Goal: Transaction & Acquisition: Purchase product/service

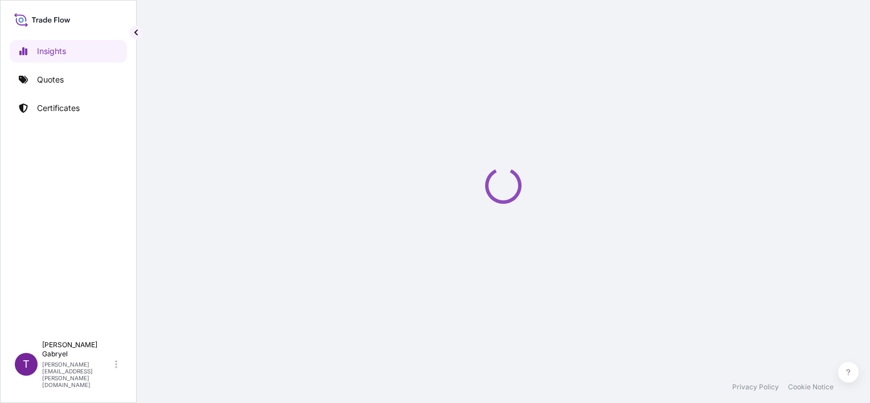
select select "2025"
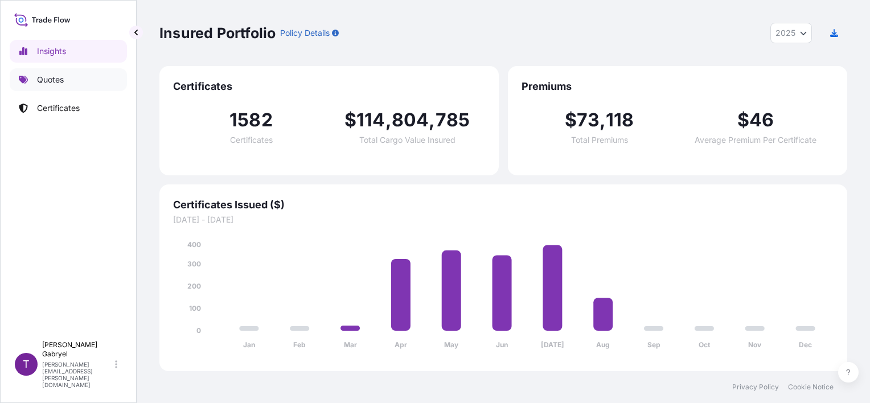
click at [55, 83] on p "Quotes" at bounding box center [50, 79] width 27 height 11
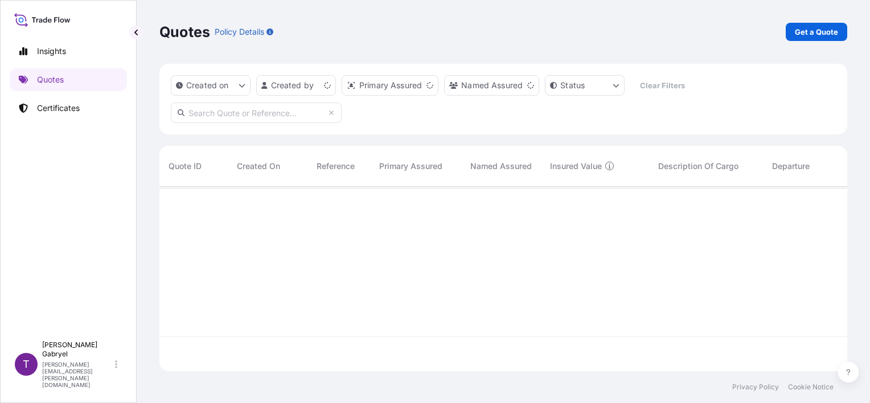
scroll to position [182, 679]
click at [817, 32] on p "Get a Quote" at bounding box center [816, 31] width 43 height 11
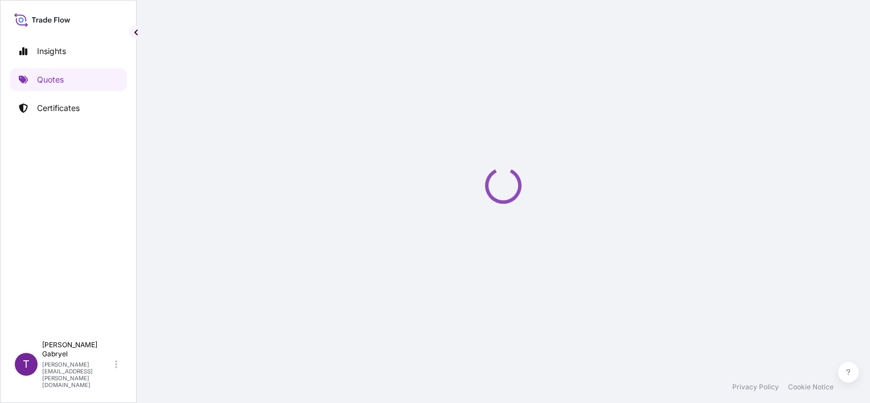
select select "Sea"
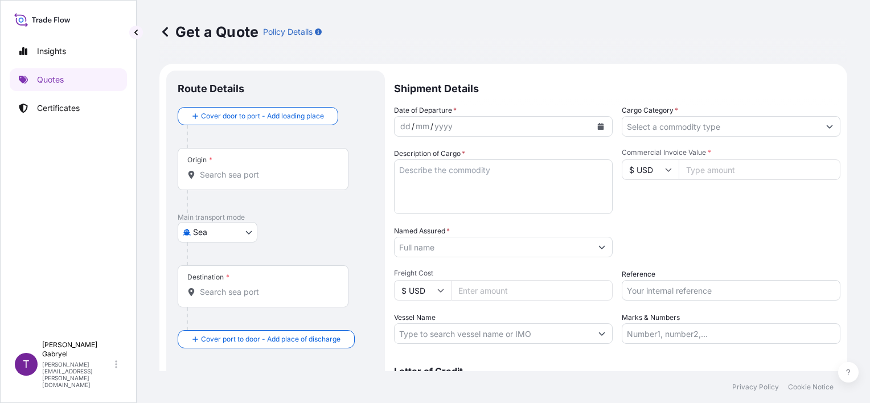
scroll to position [18, 0]
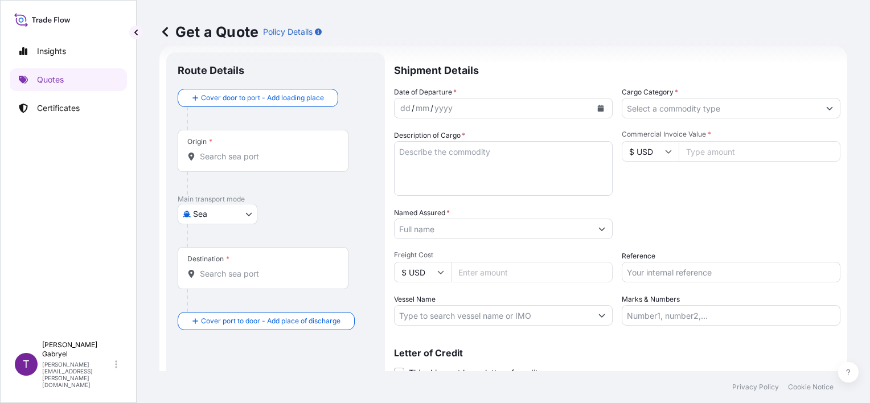
click at [253, 154] on input "Origin *" at bounding box center [267, 156] width 134 height 11
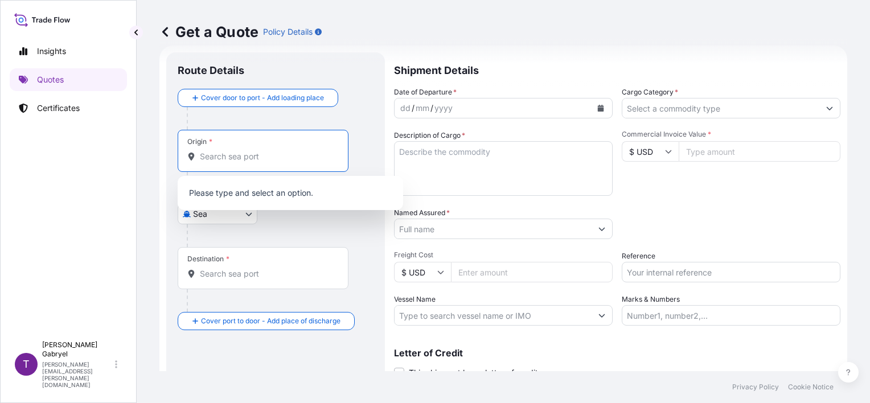
paste input "SHANGHAI,"
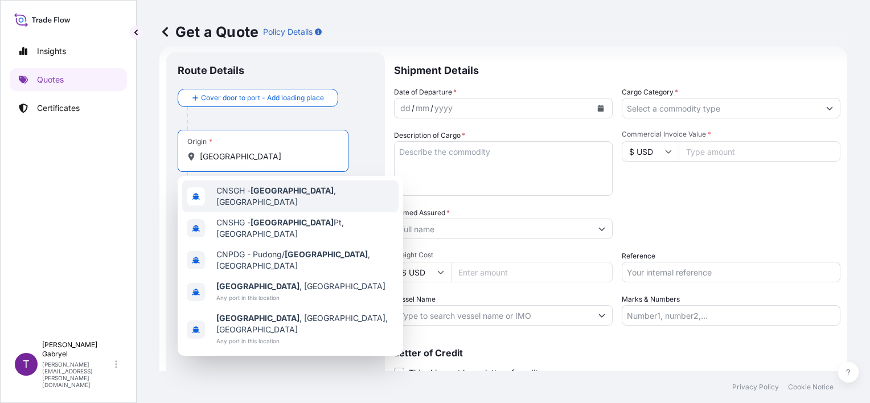
click at [298, 194] on span "CNSGH - [GEOGRAPHIC_DATA] , [GEOGRAPHIC_DATA]" at bounding box center [305, 196] width 178 height 23
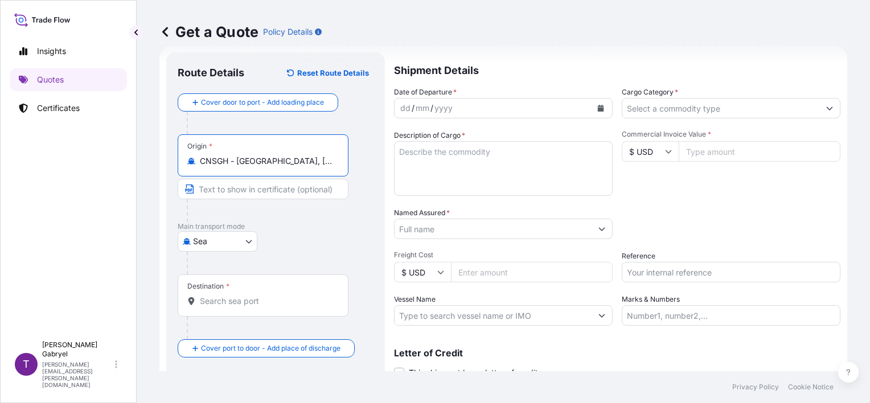
type input "CNSGH - [GEOGRAPHIC_DATA], [GEOGRAPHIC_DATA]"
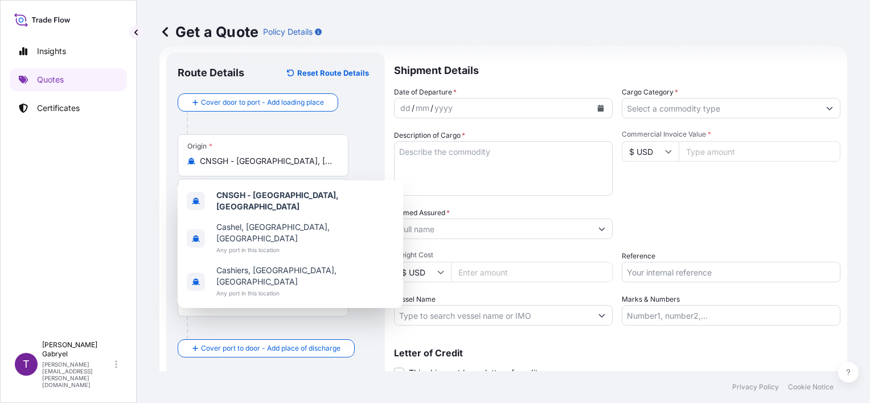
click at [265, 307] on div "Destination *" at bounding box center [263, 295] width 171 height 42
click at [265, 307] on input "Destination *" at bounding box center [267, 301] width 134 height 11
paste input "JEBEL ALI,"
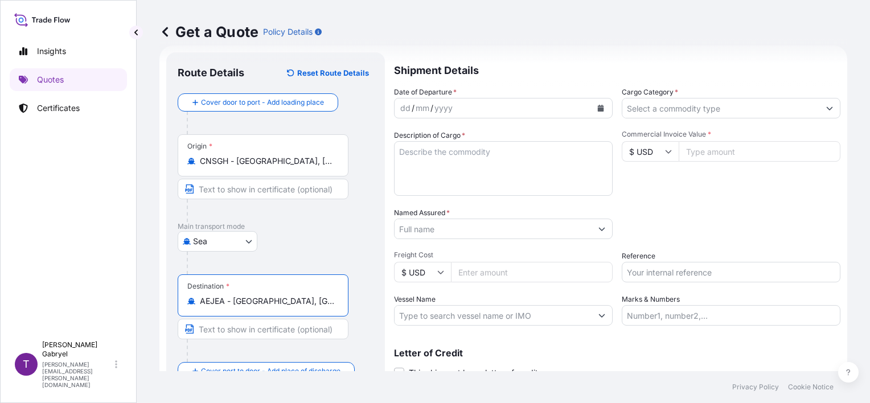
type input "AEJEA - [GEOGRAPHIC_DATA], [GEOGRAPHIC_DATA]"
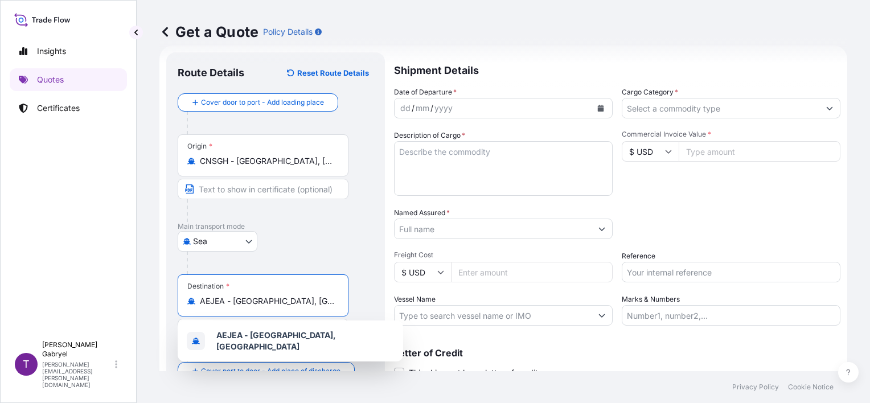
click at [602, 110] on button "Calendar" at bounding box center [601, 108] width 18 height 18
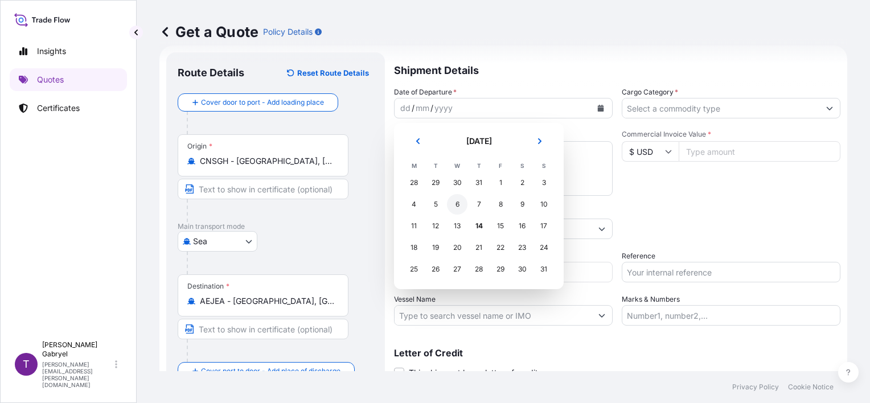
click at [454, 204] on div "6" at bounding box center [457, 204] width 20 height 20
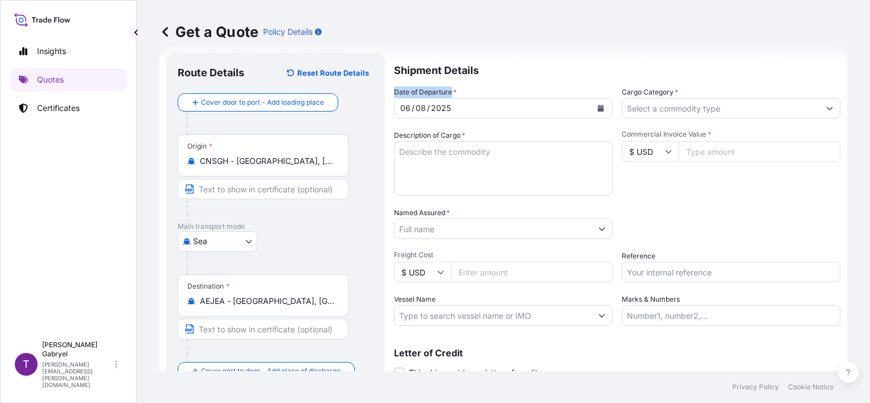
drag, startPoint x: 451, startPoint y: 92, endPoint x: 395, endPoint y: 96, distance: 56.5
click at [395, 96] on span "Date of Departure *" at bounding box center [425, 92] width 63 height 11
click at [428, 182] on textarea "Description of Cargo *" at bounding box center [503, 168] width 219 height 55
type textarea "v"
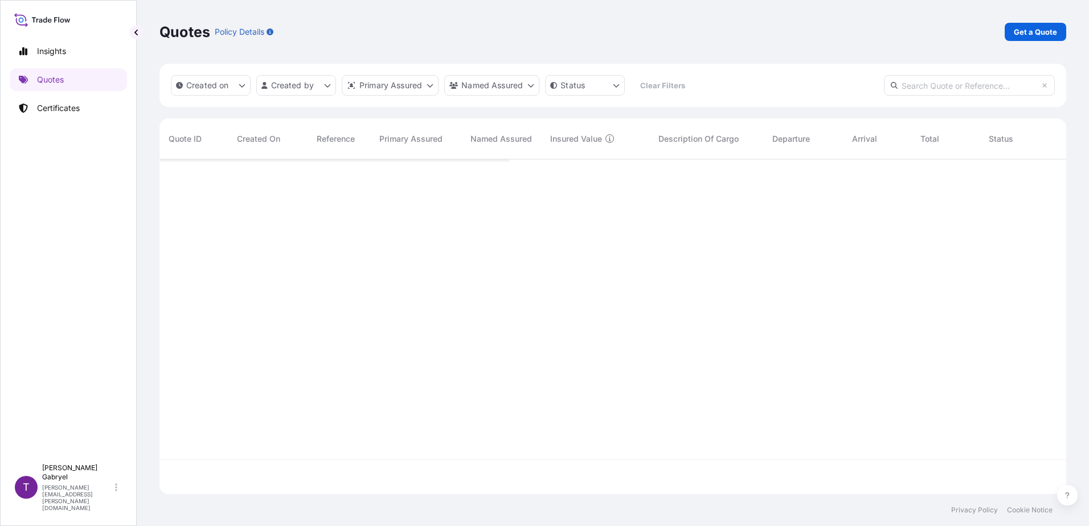
scroll to position [333, 898]
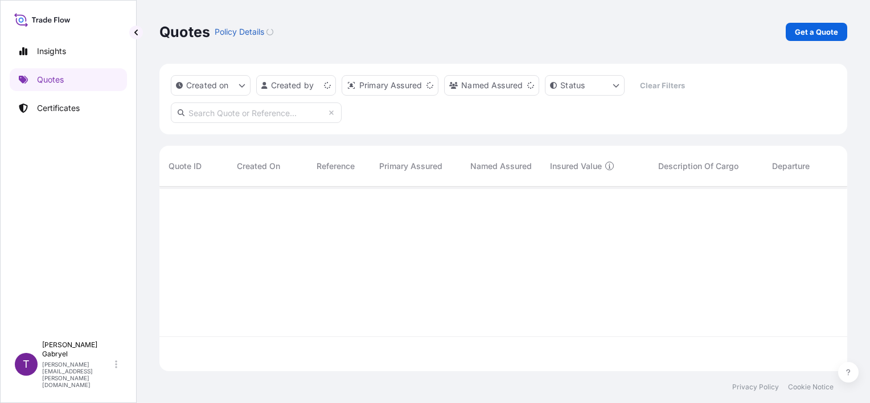
scroll to position [182, 679]
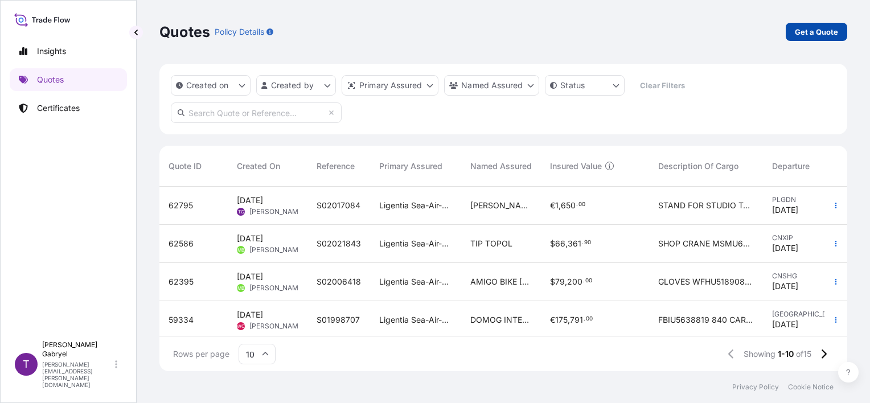
click at [815, 34] on p "Get a Quote" at bounding box center [816, 31] width 43 height 11
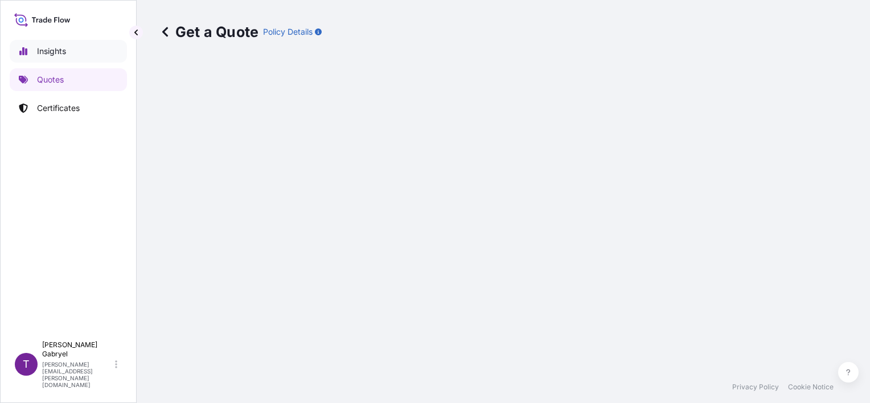
click at [47, 78] on p "Quotes" at bounding box center [50, 79] width 27 height 11
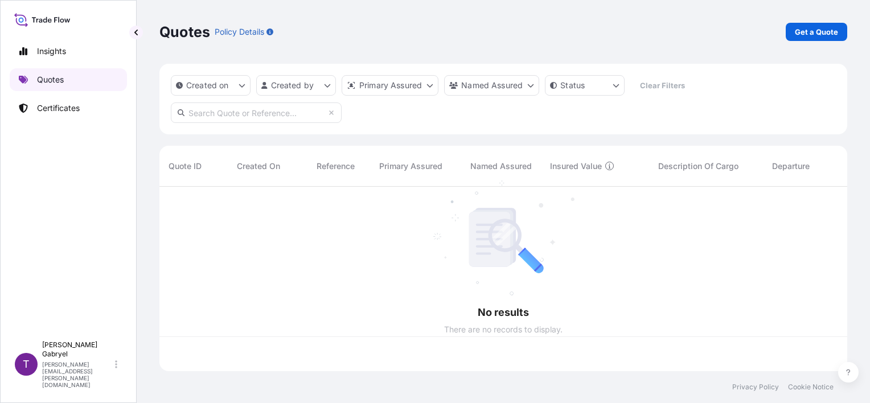
scroll to position [182, 679]
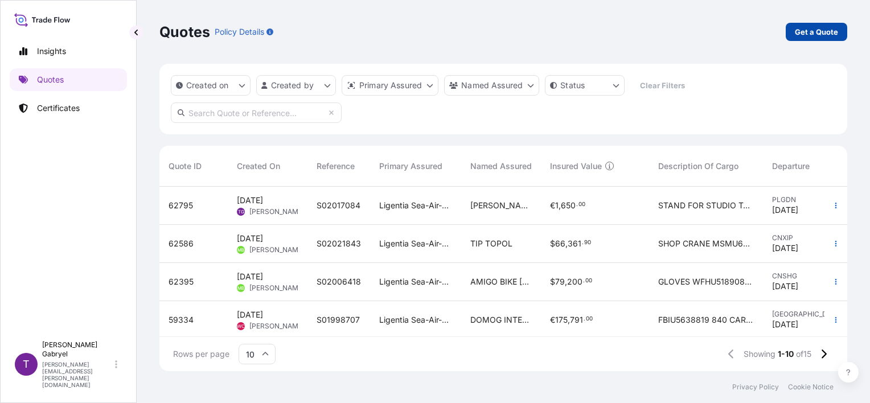
click at [799, 27] on p "Get a Quote" at bounding box center [816, 31] width 43 height 11
select select "Sea"
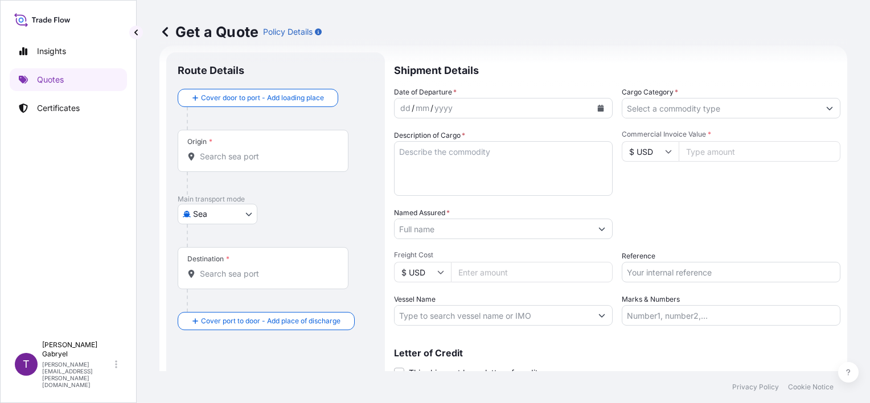
click at [271, 151] on input "Origin *" at bounding box center [267, 156] width 134 height 11
paste input "[GEOGRAPHIC_DATA]"
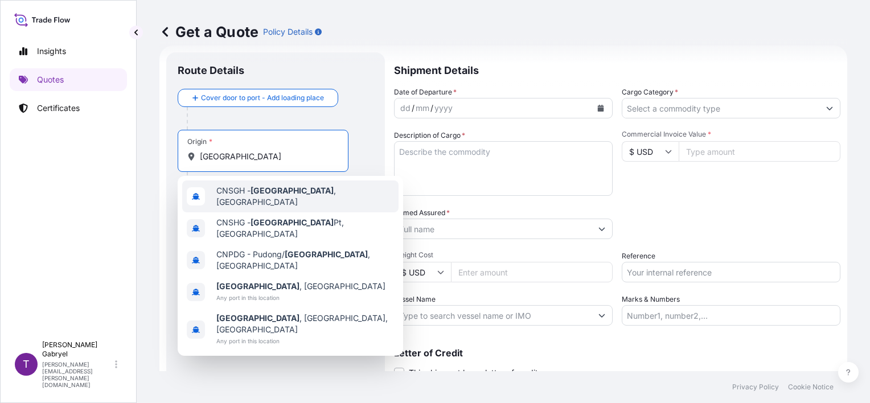
click at [244, 194] on span "CNSGH - [GEOGRAPHIC_DATA] , [GEOGRAPHIC_DATA]" at bounding box center [305, 196] width 178 height 23
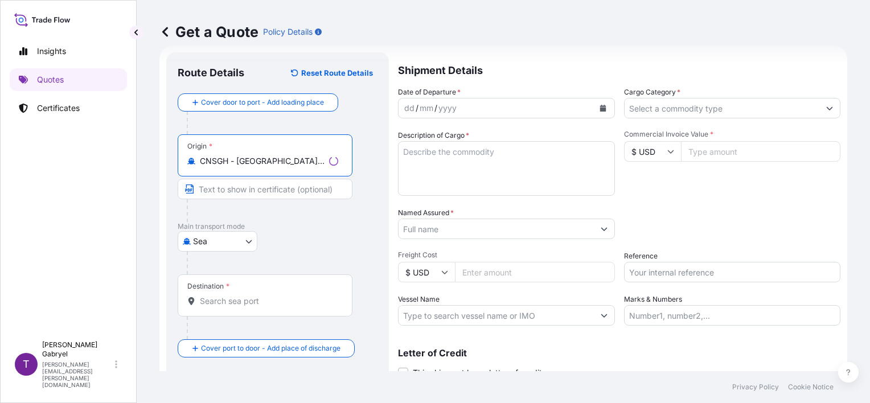
type input "CNSGH - [GEOGRAPHIC_DATA], [GEOGRAPHIC_DATA]"
click at [278, 299] on input "Destination *" at bounding box center [267, 301] width 134 height 11
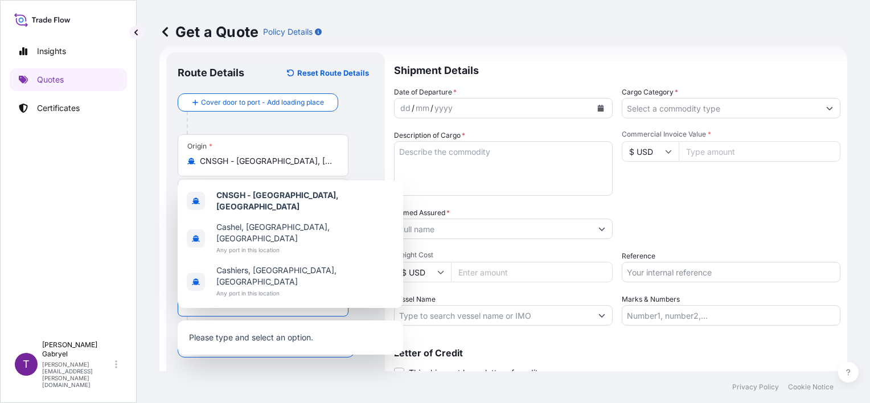
paste input "JEBEL ALI"
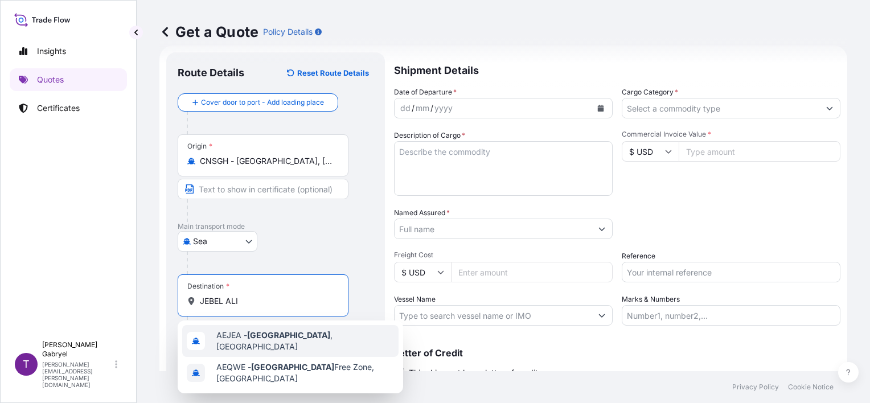
click at [252, 331] on div "AEJEA - [GEOGRAPHIC_DATA] , [GEOGRAPHIC_DATA]" at bounding box center [290, 341] width 216 height 32
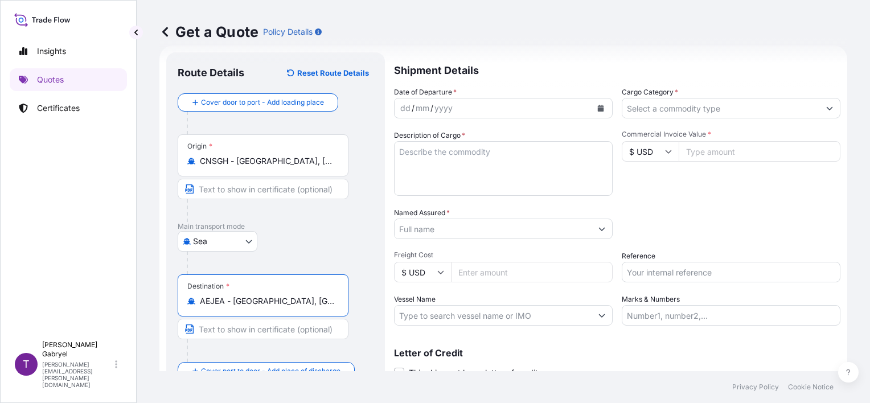
type input "AEJEA - [GEOGRAPHIC_DATA], [GEOGRAPHIC_DATA]"
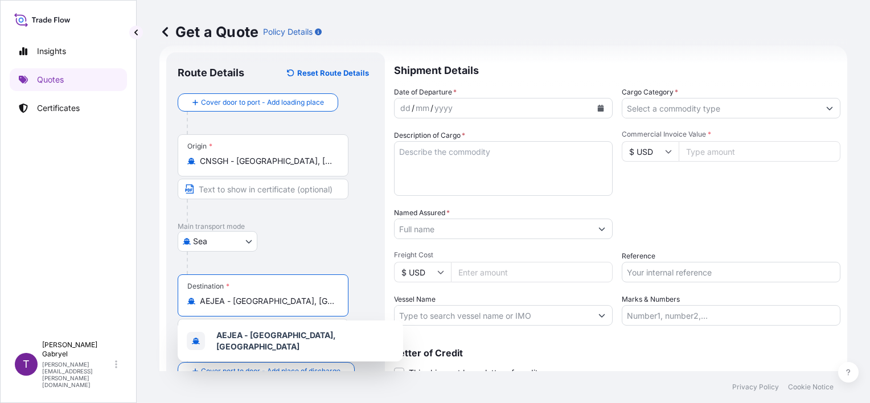
click at [592, 105] on button "Calendar" at bounding box center [601, 108] width 18 height 18
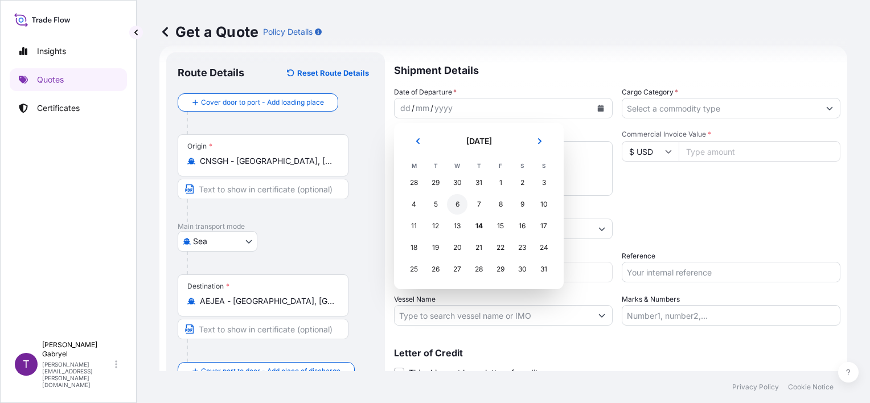
click at [450, 202] on div "6" at bounding box center [457, 204] width 20 height 20
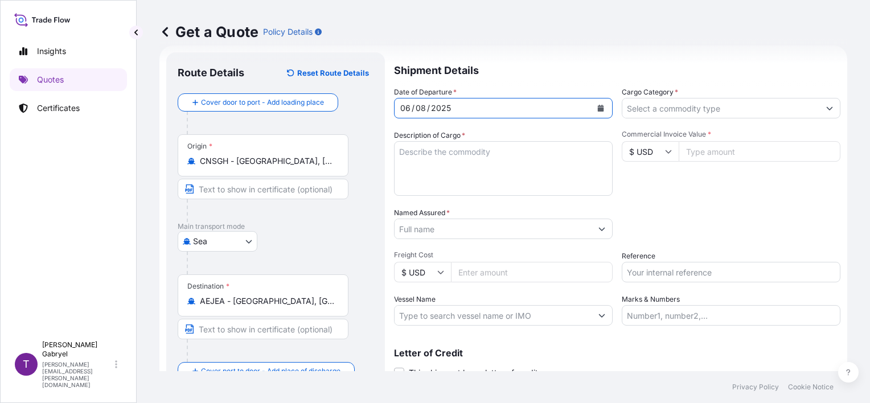
click at [716, 112] on input "Cargo Category *" at bounding box center [720, 108] width 197 height 20
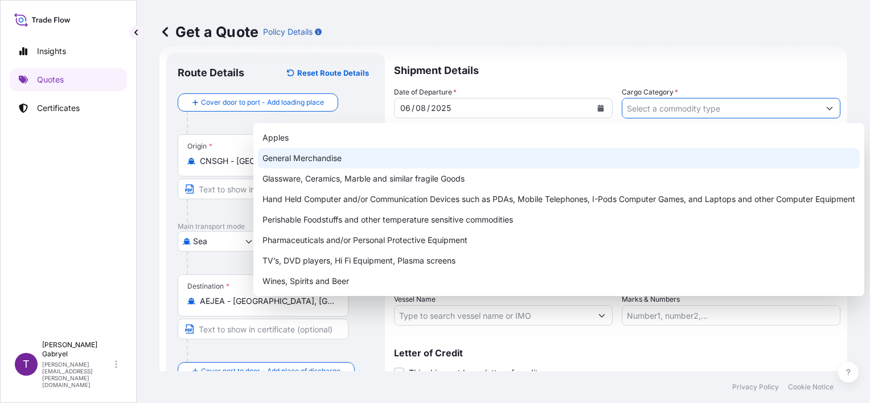
click at [476, 154] on div "General Merchandise" at bounding box center [559, 158] width 602 height 20
type input "General Merchandise"
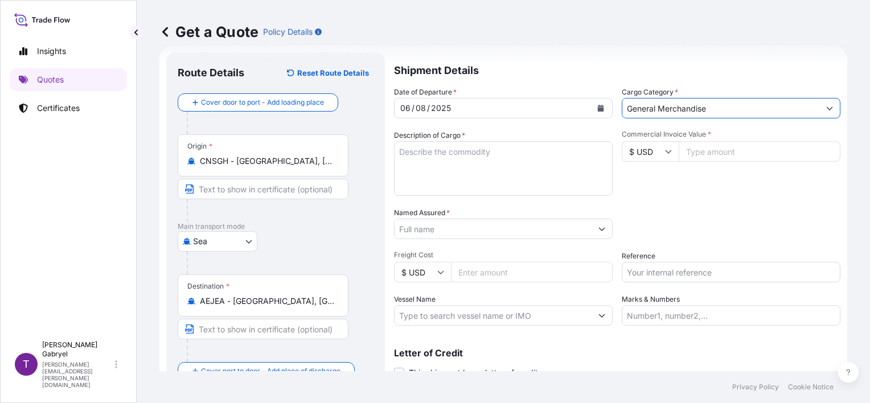
click at [444, 227] on input "Named Assured *" at bounding box center [493, 229] width 197 height 20
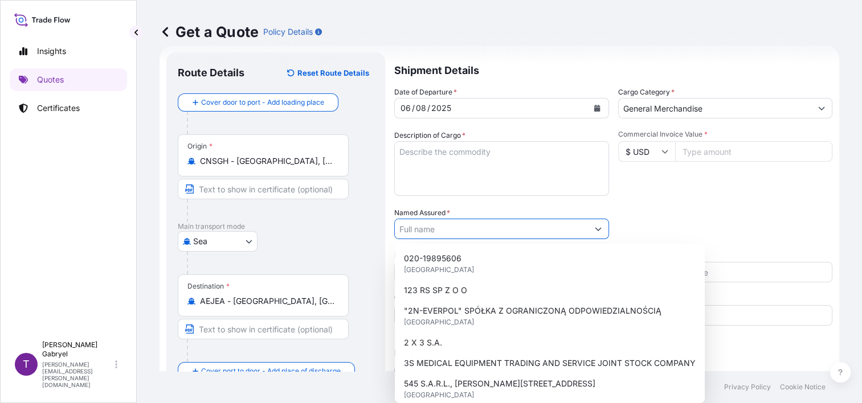
paste input "DENCKERMANN MED FOR AUTO SPARE PARTS & COMPONENTS TRADING LLC"
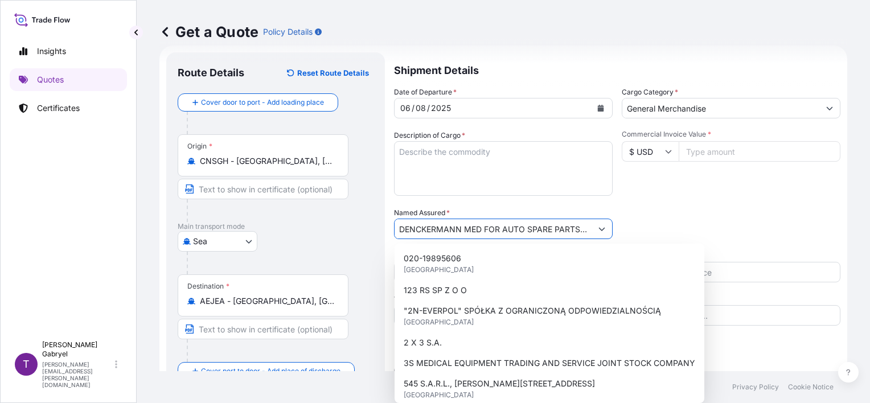
scroll to position [0, 117]
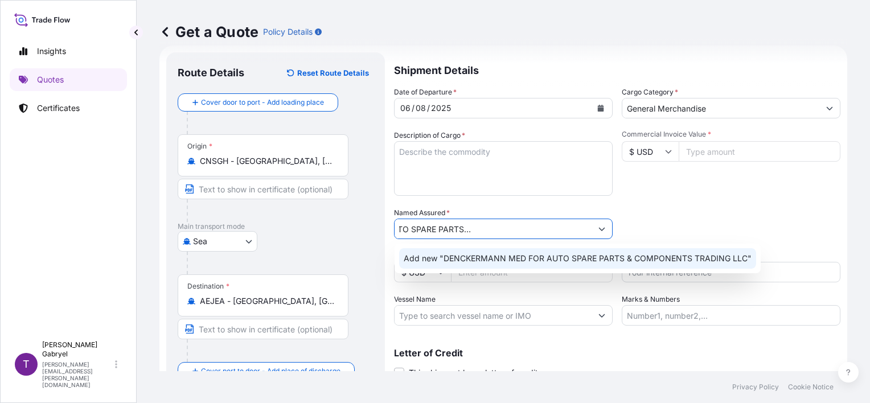
click at [478, 257] on span "Add new "DENCKERMANN MED FOR AUTO SPARE PARTS & COMPONENTS TRADING LLC"" at bounding box center [578, 258] width 348 height 11
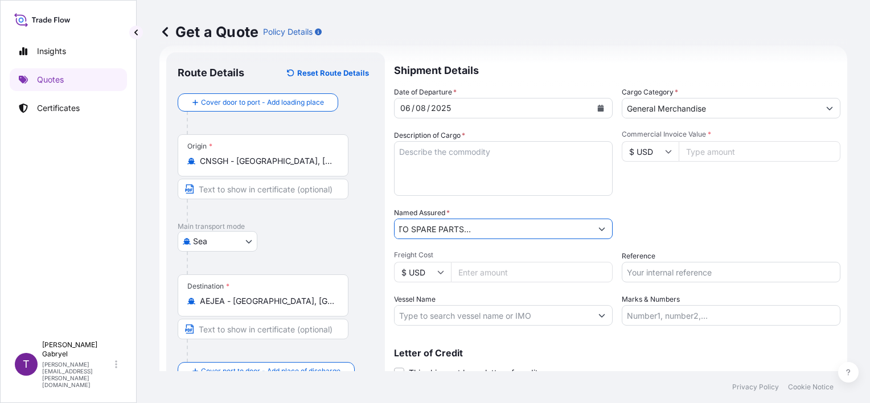
scroll to position [0, 0]
drag, startPoint x: 264, startPoint y: 229, endPoint x: 203, endPoint y: 224, distance: 61.1
click at [203, 224] on form "Route Details Reset Route Details Cover door to port - Add loading place Place …" at bounding box center [503, 232] width 688 height 372
type input "DENCKERMANN MED FOR AUTO SPARE PARTS & COMPONENTS TRADING LLC"
click at [715, 224] on div "Packing Category Type to search a container mode Please select a primary mode o…" at bounding box center [731, 223] width 219 height 32
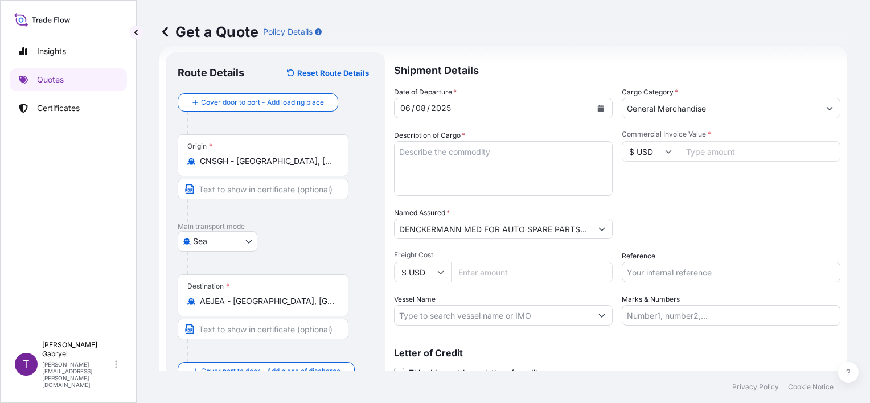
click at [512, 158] on textarea "Description of Cargo *" at bounding box center [503, 168] width 219 height 55
paste textarea "CAAU7793311"
click at [595, 160] on textarea "CAAU7793311" at bounding box center [503, 168] width 219 height 55
paste textarea "PACKING BOX FUEL PUMP FUEL FILTER TRANSMISSION FILTER FILTER ELEMENT BRAKE PAD"
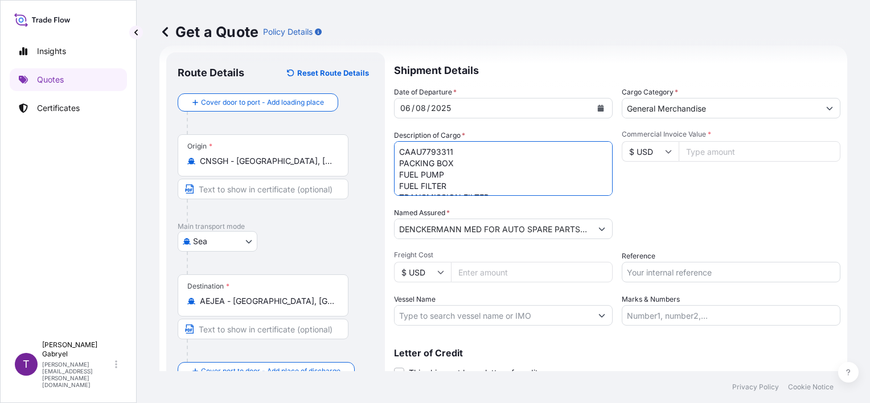
click at [460, 153] on textarea "CAAU7793311 PACKING BOX FUEL PUMP FUEL FILTER TRANSMISSION FILTER FILTER ELEMEN…" at bounding box center [503, 168] width 219 height 55
click at [465, 189] on textarea "CAAU7793311 PACKING BOX FUEL PUMP FUEL FILTER TRANSMISSION FILTER FILTER ELEMEN…" at bounding box center [503, 168] width 219 height 55
click at [515, 191] on textarea "CAAU7793311 PACKING BOX FUEL PUMP FUEL FILTER TRANSMISSION FILTER FILTER ELEMEN…" at bounding box center [503, 168] width 219 height 55
paste textarea "7872"
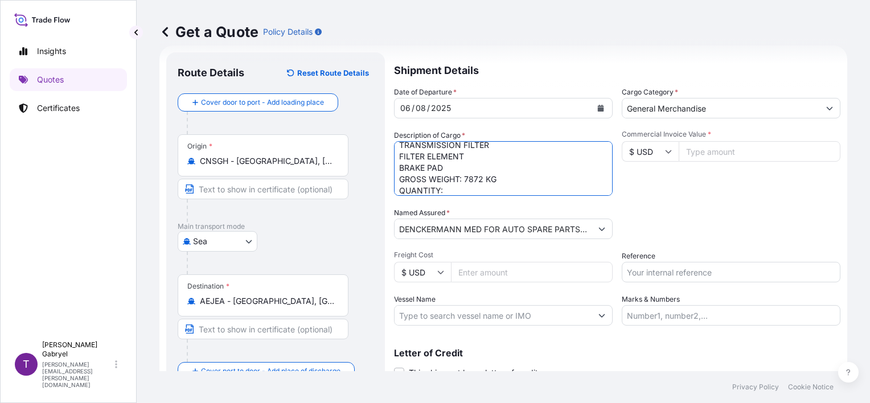
scroll to position [64, 0]
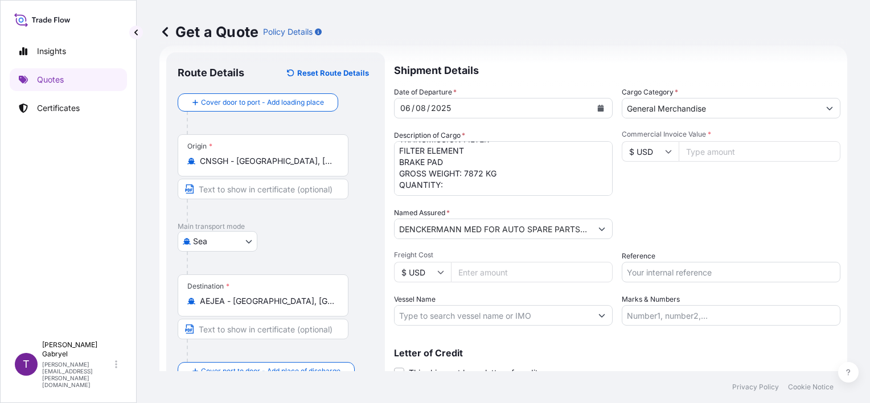
click at [457, 180] on textarea "CAAU7793311 PACKING BOX FUEL PUMP FUEL FILTER TRANSMISSION FILTER FILTER ELEMEN…" at bounding box center [503, 168] width 219 height 55
paste textarea "940"
click at [536, 190] on textarea "CAAU7793311 PACKING BOX FUEL PUMP FUEL FILTER TRANSMISSION FILTER FILTER ELEMEN…" at bounding box center [503, 168] width 219 height 55
click at [533, 180] on textarea "CAAU7793311 PACKING BOX FUEL PUMP FUEL FILTER TRANSMISSION FILTER FILTER ELEMEN…" at bounding box center [503, 168] width 219 height 55
paste textarea "PACKAGE"
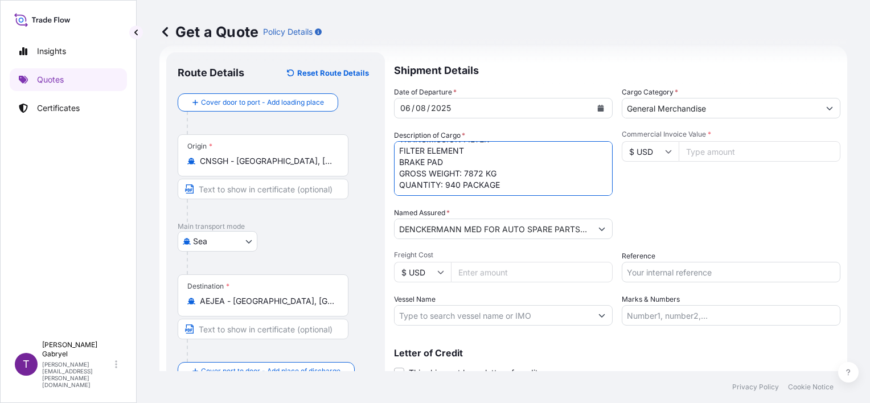
scroll to position [75, 0]
click at [438, 196] on div "Date of Departure * [DATE] Cargo Category * General Merchandise Description of …" at bounding box center [617, 206] width 446 height 239
click at [440, 186] on textarea "CAAU7793311 PACKING BOX FUEL PUMP FUEL FILTER TRANSMISSION FILTER FILTER ELEMEN…" at bounding box center [503, 168] width 219 height 55
paste textarea "CMAU9822991"
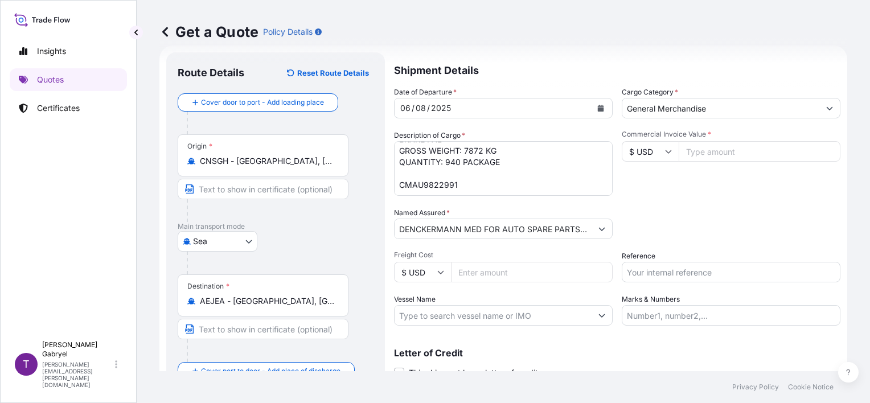
click at [485, 197] on div "Date of Departure * [DATE] Cargo Category * General Merchandise Description of …" at bounding box center [617, 206] width 446 height 239
click at [486, 191] on textarea "CAAU7793311 PACKING BOX FUEL PUMP FUEL FILTER TRANSMISSION FILTER FILTER ELEMEN…" at bounding box center [503, 168] width 219 height 55
paste textarea "FUEL FILTER FILTER ELEMENT BRAKE PAD WIPER BLADE"
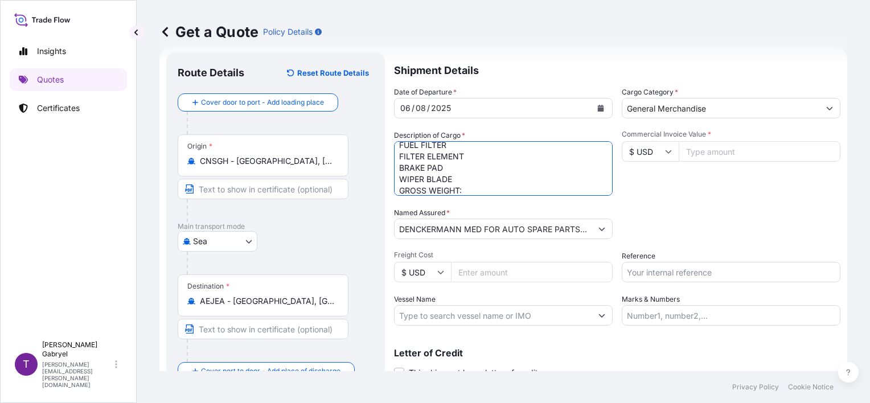
scroll to position [143, 0]
click at [470, 180] on textarea "CAAU7793311 PACKING BOX FUEL PUMP FUEL FILTER TRANSMISSION FILTER FILTER ELEMEN…" at bounding box center [503, 168] width 219 height 55
paste textarea "9847.120"
click at [518, 201] on div "Date of Departure * [DATE] Cargo Category * General Merchandise Description of …" at bounding box center [617, 206] width 446 height 239
click at [521, 191] on textarea "CAAU7793311 PACKING BOX FUEL PUMP FUEL FILTER TRANSMISSION FILTER FILTER ELEMEN…" at bounding box center [503, 168] width 219 height 55
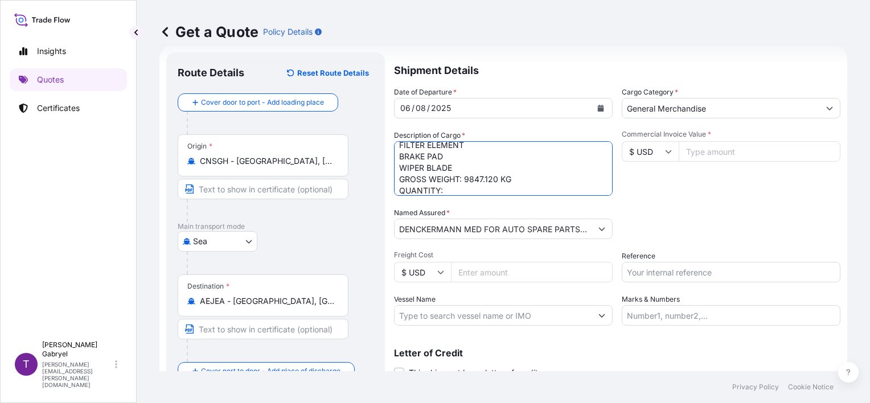
paste textarea "1003"
click at [485, 157] on textarea "CAAU7793311 PACKING BOX FUEL PUMP FUEL FILTER TRANSMISSION FILTER FILTER ELEMEN…" at bounding box center [503, 168] width 219 height 55
click at [510, 153] on textarea "CAAU7793311 PACKING BOX FUEL PUMP FUEL FILTER TRANSMISSION FILTER FILTER ELEMEN…" at bounding box center [503, 168] width 219 height 55
click at [489, 157] on textarea "CAAU7793311 PACKING BOX FUEL PUMP FUEL FILTER TRANSMISSION FILTER FILTER ELEMEN…" at bounding box center [503, 168] width 219 height 55
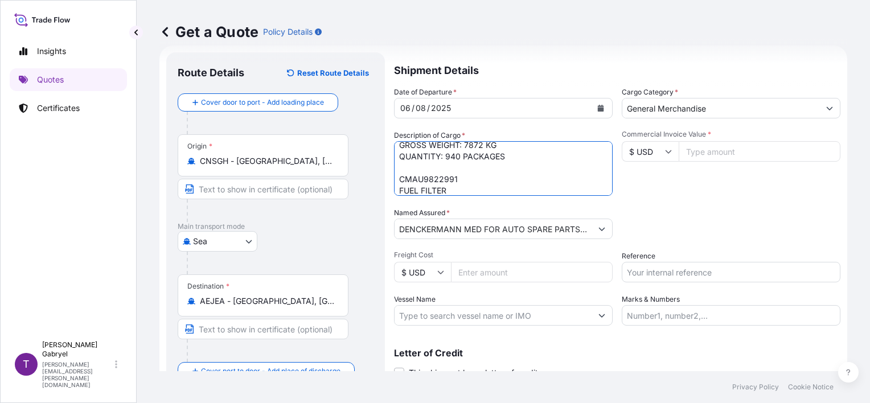
click at [489, 157] on textarea "CAAU7793311 PACKING BOX FUEL PUMP FUEL FILTER TRANSMISSION FILTER FILTER ELEMEN…" at bounding box center [503, 168] width 219 height 55
click at [477, 175] on textarea "CAAU7793311 PACKING BOX FUEL PUMP FUEL FILTER TRANSMISSION FILTER FILTER ELEMEN…" at bounding box center [503, 168] width 219 height 55
paste textarea "PACKAGES"
click at [478, 186] on textarea "CAAU7793311 PACKING BOX FUEL PUMP FUEL FILTER TRANSMISSION FILTER FILTER ELEMEN…" at bounding box center [503, 168] width 219 height 55
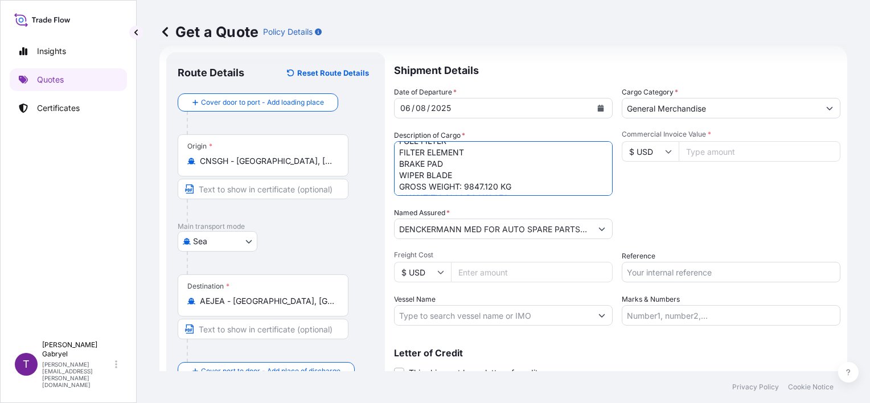
scroll to position [149, 0]
click at [538, 179] on textarea "CAAU7793311 PACKING BOX FUEL PUMP FUEL FILTER TRANSMISSION FILTER FILTER ELEMEN…" at bounding box center [503, 168] width 219 height 55
type textarea "CAAU7793311 PACKING BOX FUEL PUMP FUEL FILTER TRANSMISSION FILTER FILTER ELEMEN…"
click at [710, 150] on input "Commercial Invoice Value *" at bounding box center [760, 151] width 162 height 20
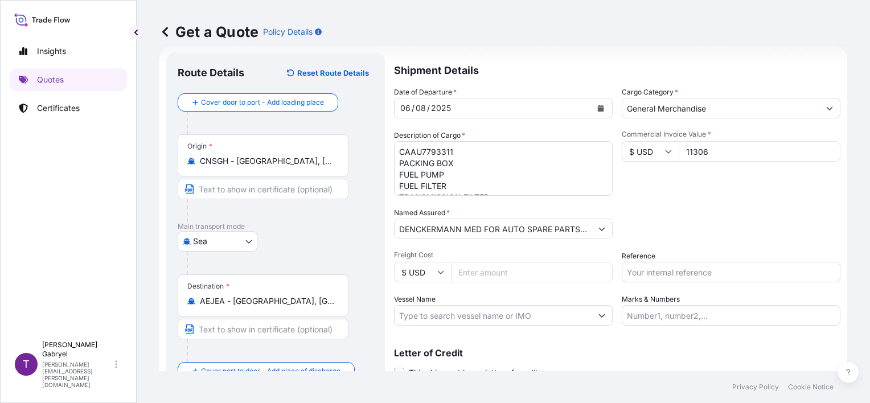
type input "113062"
type input "113062.75"
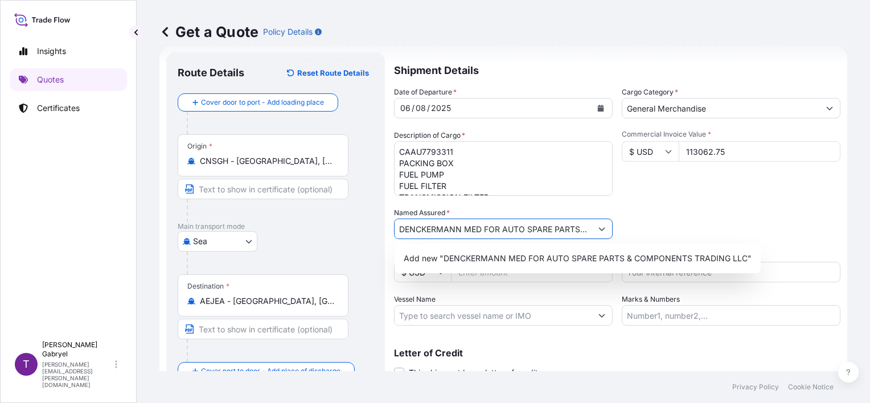
click at [682, 208] on div "Packing Category Type to search a container mode Please select a primary mode o…" at bounding box center [731, 223] width 219 height 32
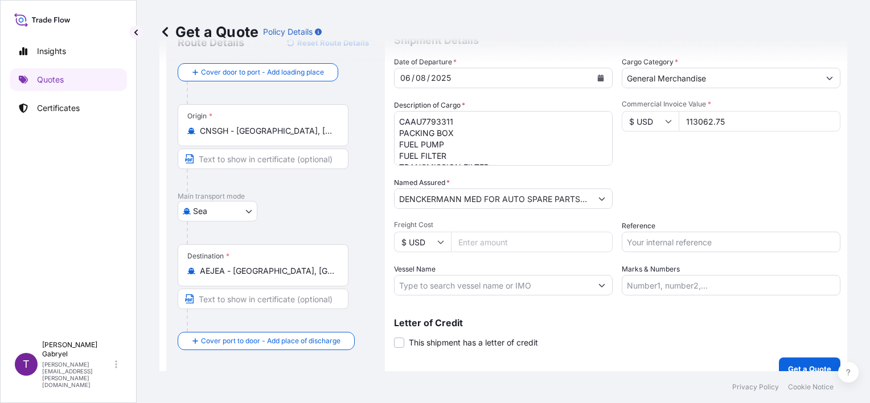
scroll to position [64, 0]
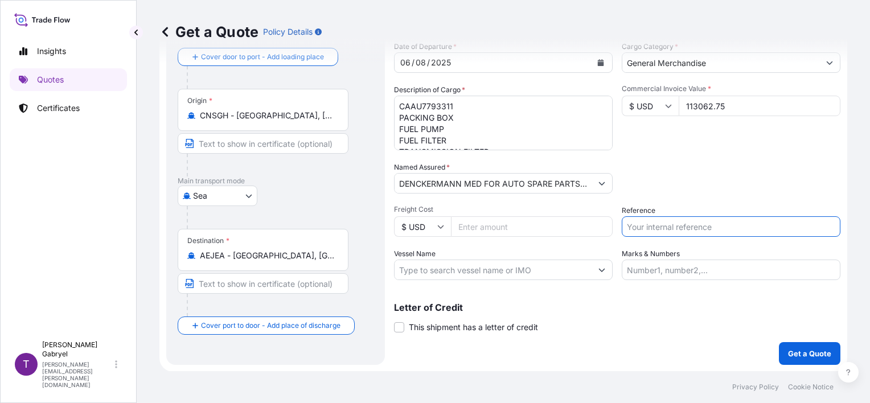
click at [674, 221] on input "Reference" at bounding box center [731, 226] width 219 height 20
paste input "S02004164"
type input "S02004164"
click at [687, 175] on div "Packing Category Type to search a container mode Please select a primary mode o…" at bounding box center [731, 178] width 219 height 32
click at [467, 272] on input "Vessel Name" at bounding box center [493, 270] width 197 height 20
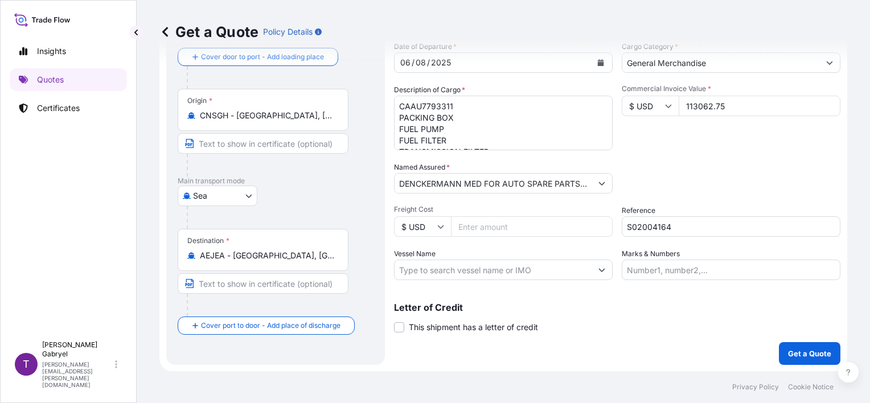
paste input "CMA CGM PEGASUS"
click at [489, 277] on input "CMA CGM PEGASUS/" at bounding box center [493, 270] width 197 height 20
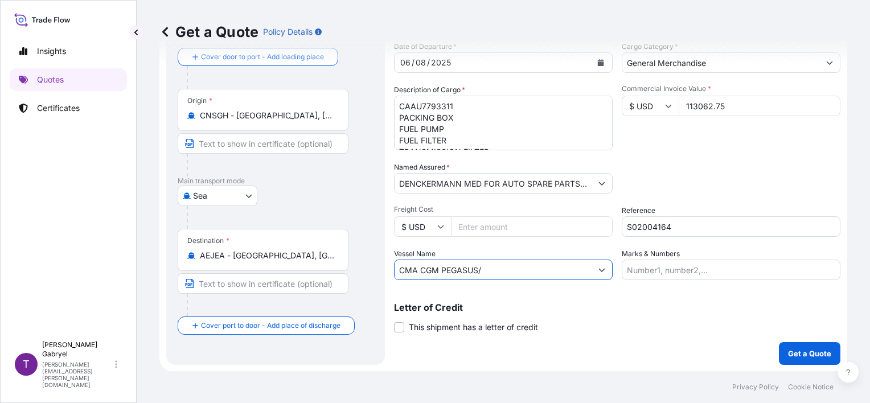
paste input "0MDEHW1MA/0MDEHW"
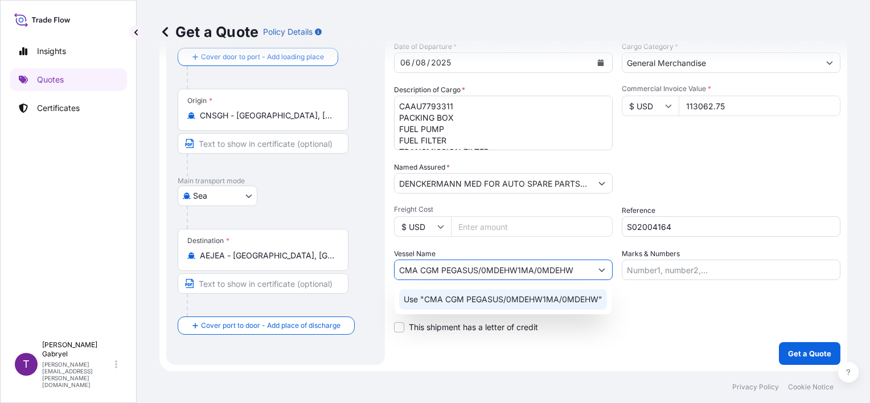
click at [544, 296] on p "Use "CMA CGM PEGASUS/0MDEHW1MA/0MDEHW"" at bounding box center [503, 299] width 199 height 11
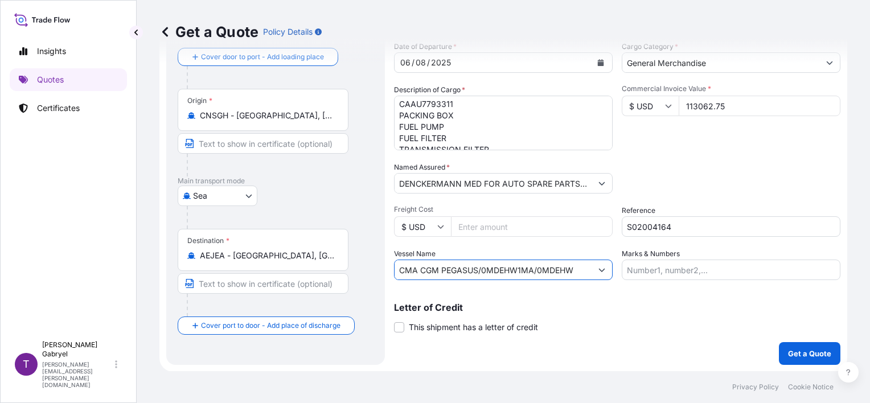
scroll to position [0, 0]
type input "CMA CGM PEGASUS/0MDEHW1MA/0MDEHW"
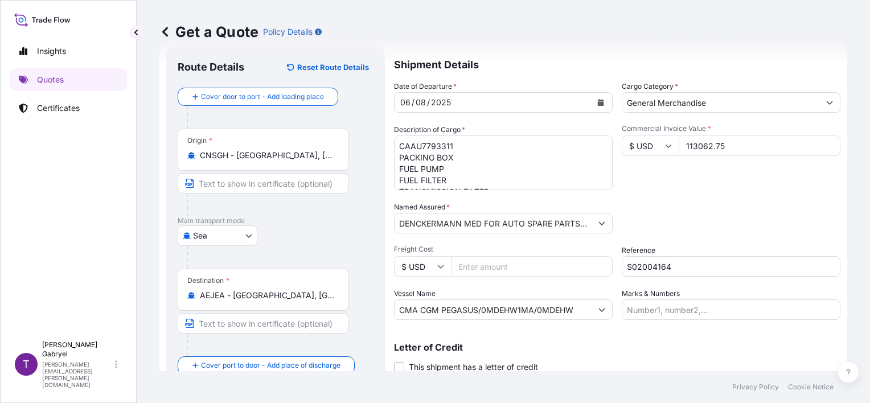
scroll to position [7, 0]
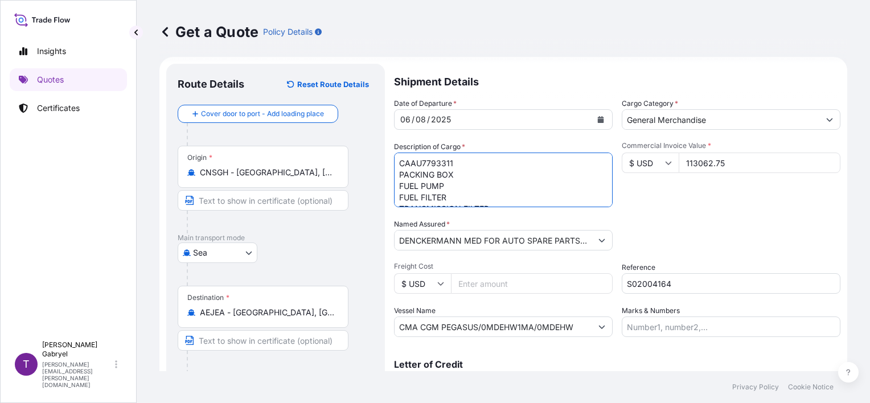
click at [465, 170] on textarea "CAAU7793311 PACKING BOX FUEL PUMP FUEL FILTER TRANSMISSION FILTER FILTER ELEMEN…" at bounding box center [503, 180] width 219 height 55
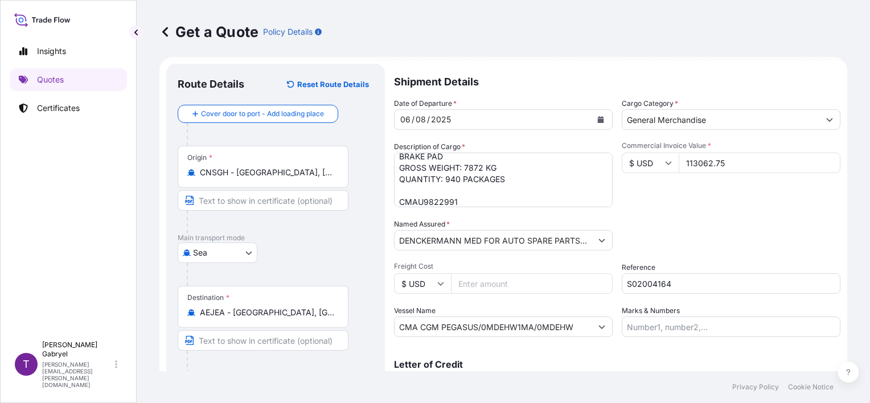
click at [478, 194] on textarea "CAAU7793311 PACKING BOX FUEL PUMP FUEL FILTER TRANSMISSION FILTER FILTER ELEMEN…" at bounding box center [503, 180] width 219 height 55
click at [474, 201] on textarea "CAAU7793311 PACKING BOX FUEL PUMP FUEL FILTER TRANSMISSION FILTER FILTER ELEMEN…" at bounding box center [503, 180] width 219 height 55
click at [514, 189] on textarea "CAAU7793311 PACKING BOX FUEL PUMP FUEL FILTER TRANSMISSION FILTER FILTER ELEMEN…" at bounding box center [503, 180] width 219 height 55
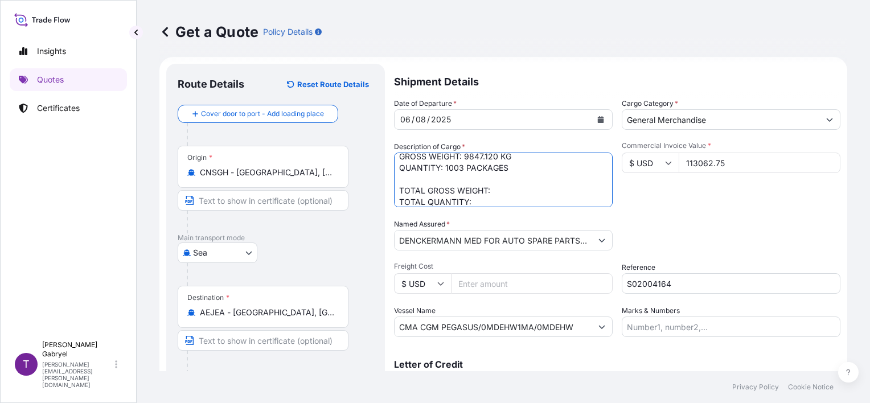
paste textarea "17719.120"
click at [523, 200] on textarea "CAAU7793311 PACKING BOX FUEL PUMP FUEL FILTER TRANSMISSION FILTER FILTER ELEMEN…" at bounding box center [503, 180] width 219 height 55
type textarea "CAAU7793311 PACKING BOX FUEL PUMP FUEL FILTER TRANSMISSION FILTER FILTER ELEMEN…"
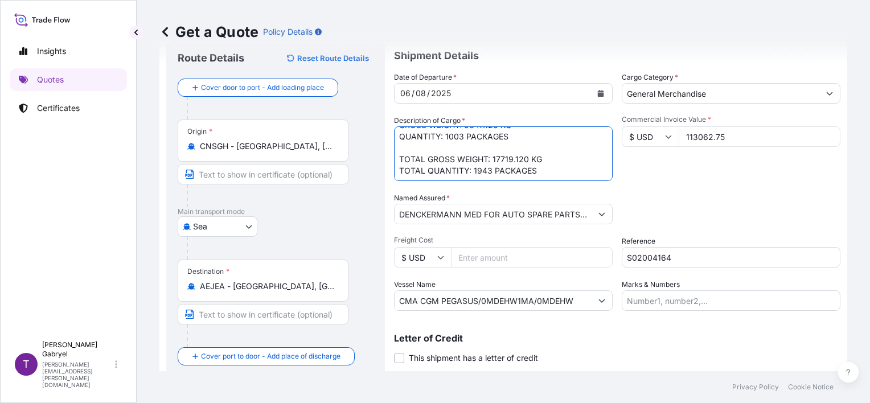
scroll to position [64, 0]
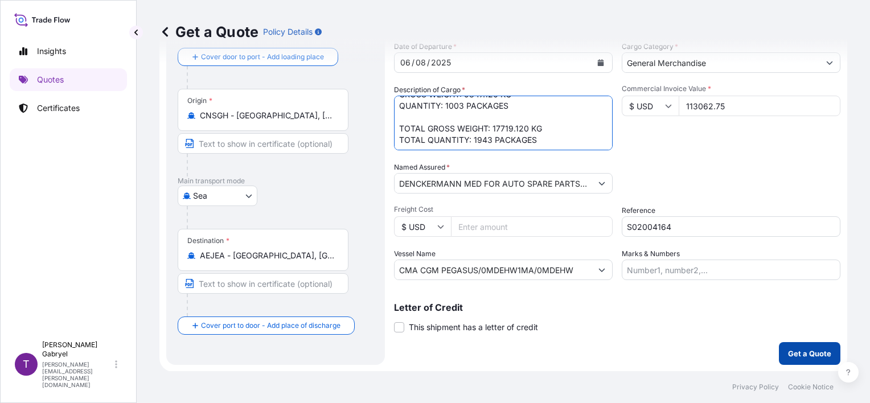
click at [809, 351] on p "Get a Quote" at bounding box center [809, 353] width 43 height 11
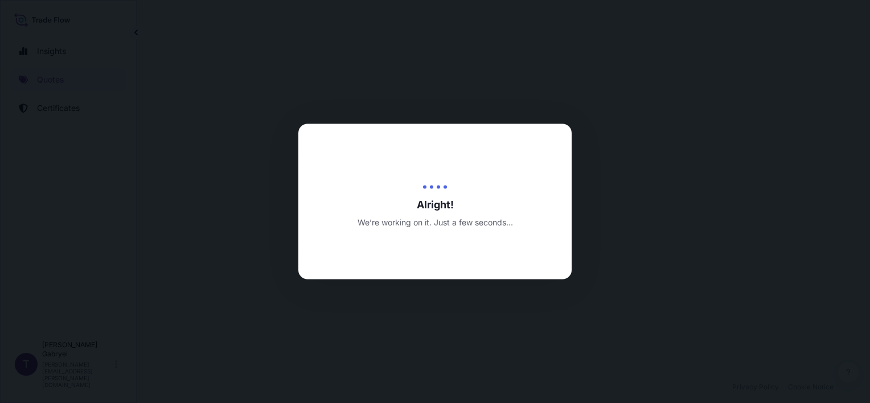
select select "Sea"
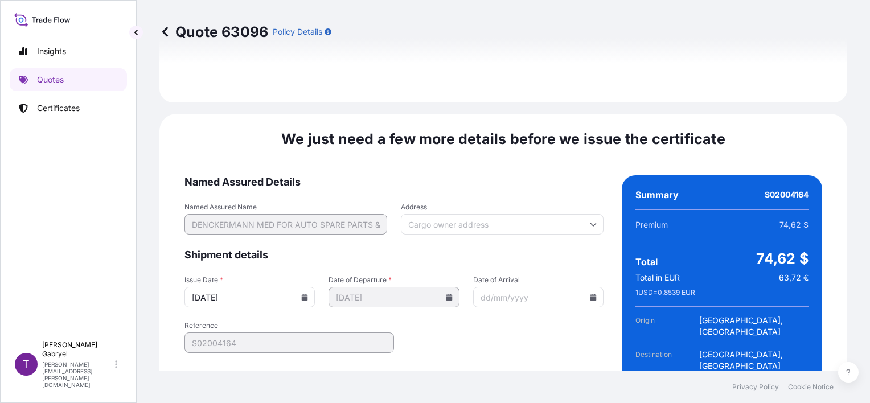
scroll to position [1371, 0]
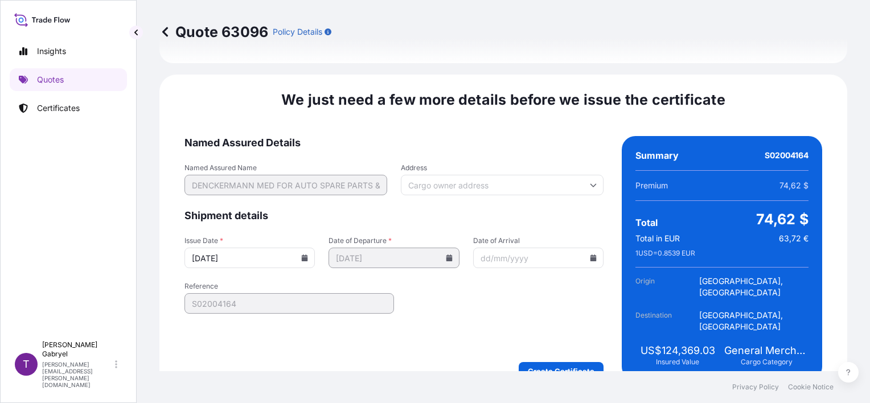
click at [298, 248] on input "[DATE]" at bounding box center [249, 258] width 130 height 20
click at [304, 255] on icon at bounding box center [305, 258] width 6 height 7
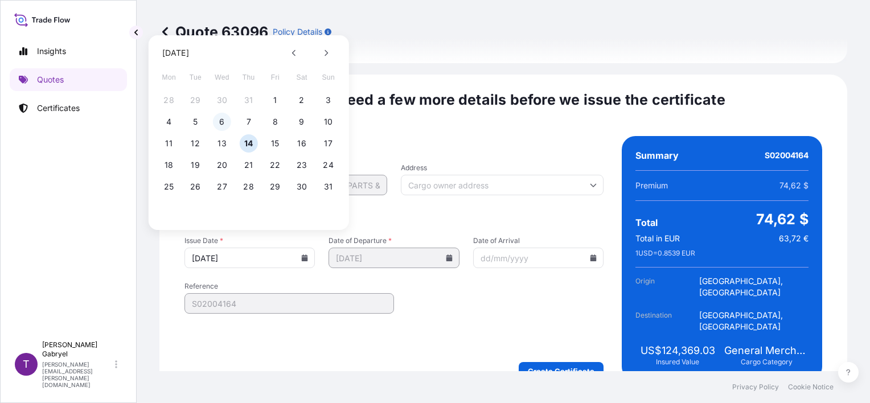
click at [225, 123] on button "6" at bounding box center [222, 122] width 18 height 18
type input "[DATE]"
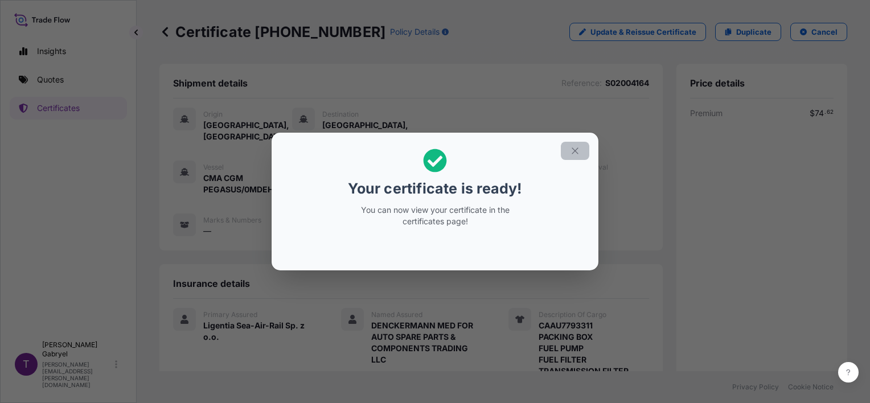
click at [576, 147] on icon "button" at bounding box center [575, 151] width 10 height 10
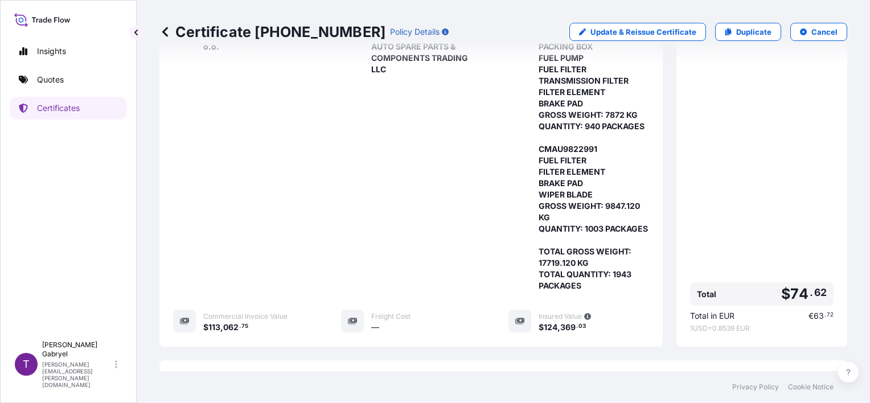
scroll to position [456, 0]
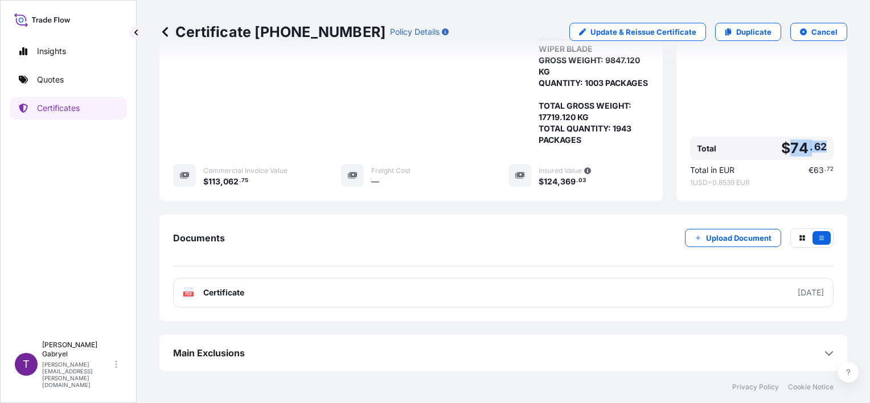
drag, startPoint x: 816, startPoint y: 149, endPoint x: 859, endPoint y: 140, distance: 43.7
click at [784, 150] on span "$ 74 . 62" at bounding box center [804, 148] width 46 height 14
copy span "74 . 62"
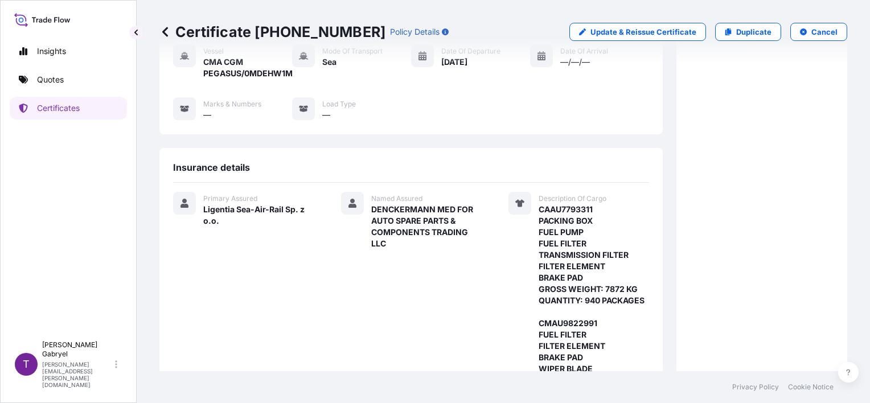
scroll to position [114, 0]
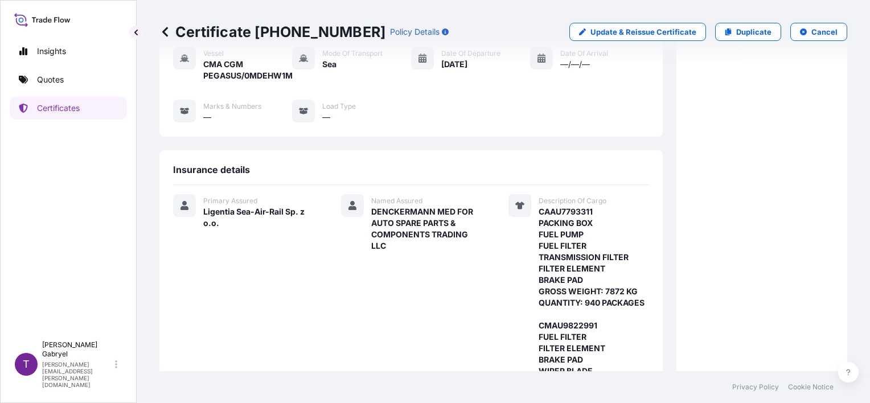
click at [426, 169] on div "Insurance details" at bounding box center [411, 174] width 476 height 21
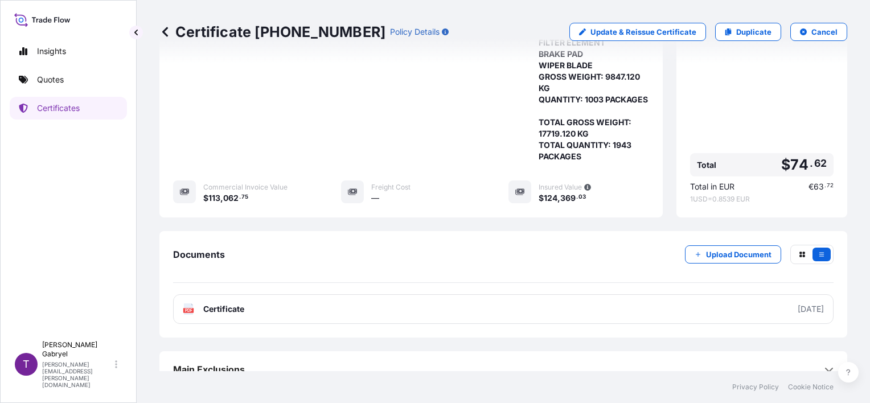
scroll to position [456, 0]
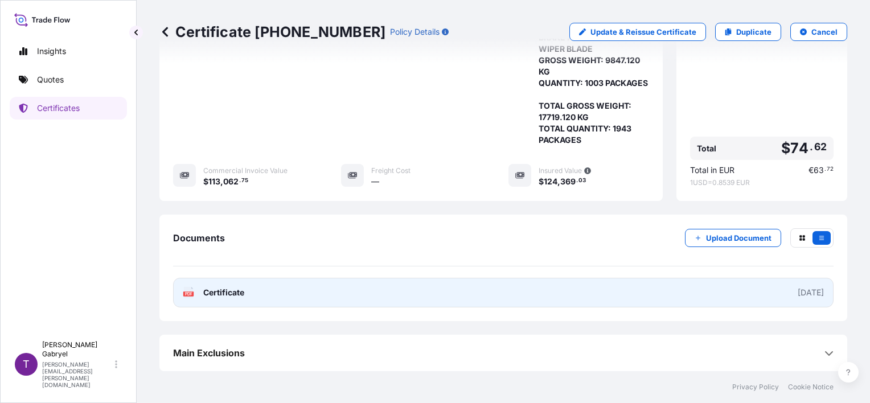
click at [239, 285] on link "PDF Certificate [DATE]" at bounding box center [503, 293] width 661 height 30
